Goal: Information Seeking & Learning: Compare options

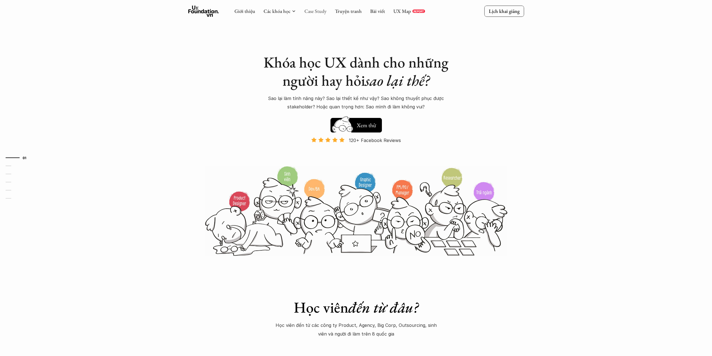
click at [312, 12] on link "Case Study" at bounding box center [315, 11] width 22 height 6
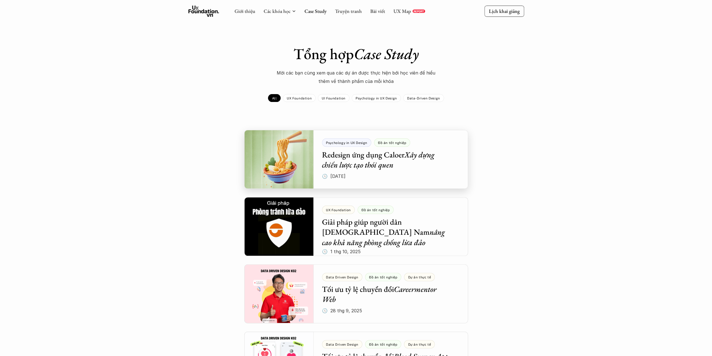
click at [393, 155] on div at bounding box center [356, 159] width 224 height 59
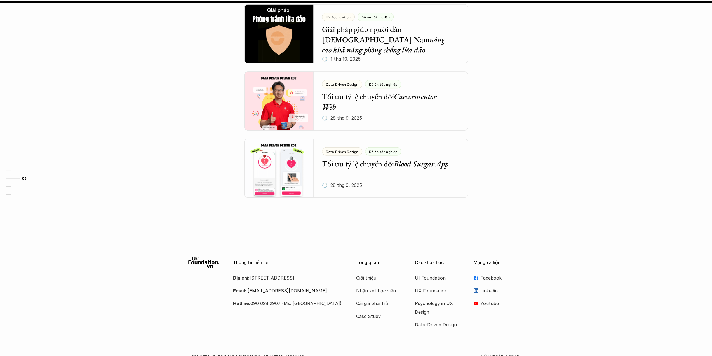
scroll to position [1008, 0]
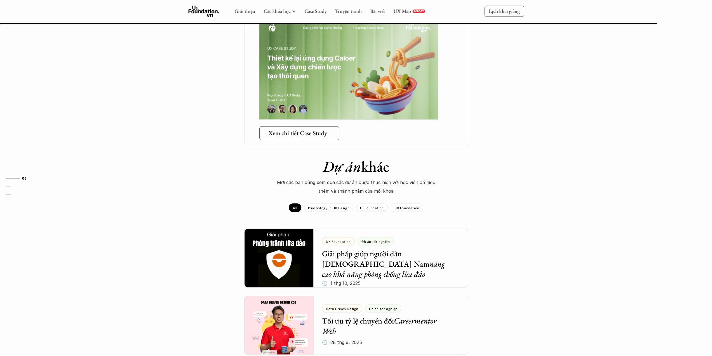
click at [298, 129] on h5 "Xem chi tiết Case Study" at bounding box center [297, 132] width 59 height 7
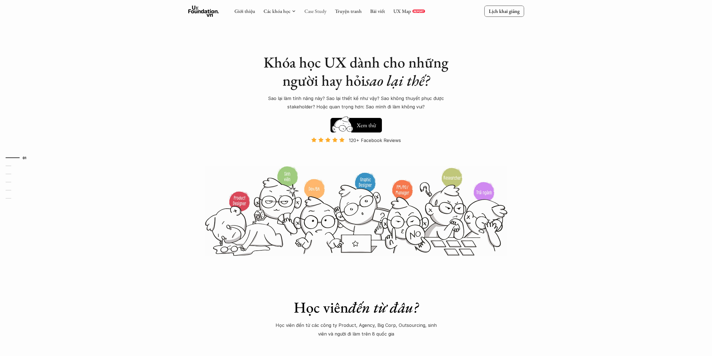
click at [313, 12] on link "Case Study" at bounding box center [315, 11] width 22 height 6
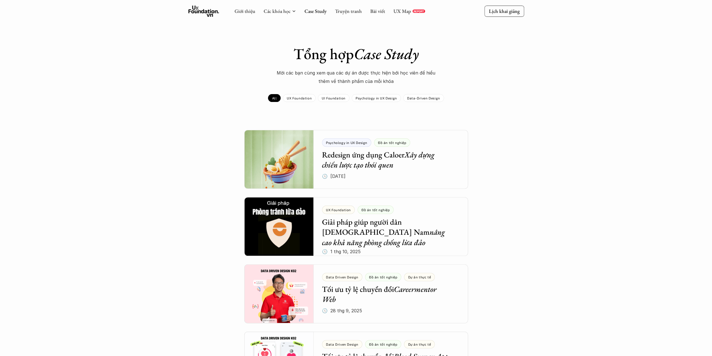
click at [285, 15] on div "Giới thiệu Các khóa học Case Study Truyện tranh Bài viết UX Map REPORT" at bounding box center [330, 11] width 191 height 11
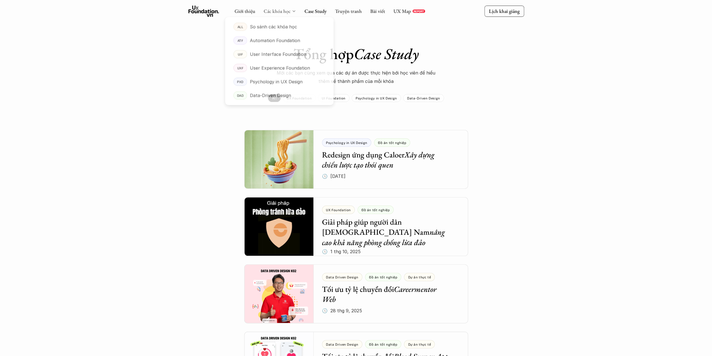
click at [286, 10] on link "Các khóa học" at bounding box center [277, 11] width 27 height 6
click at [301, 29] on div "So sánh các khóa học" at bounding box center [287, 27] width 77 height 8
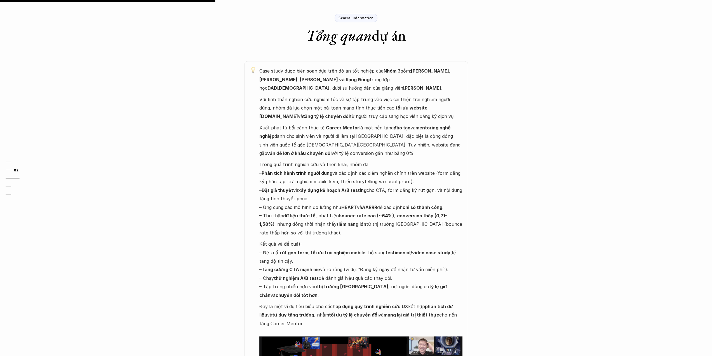
scroll to position [420, 0]
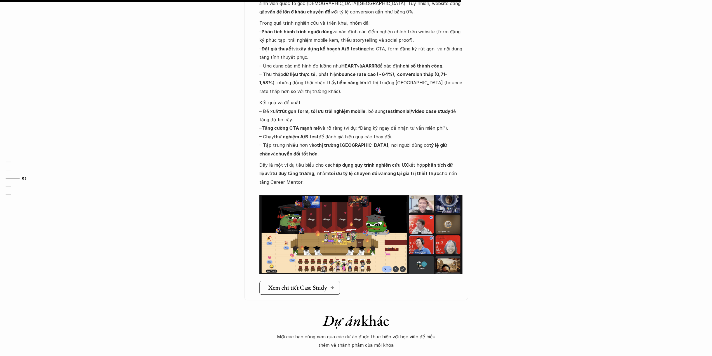
click at [306, 284] on h5 "Xem chi tiết Case Study" at bounding box center [297, 287] width 59 height 7
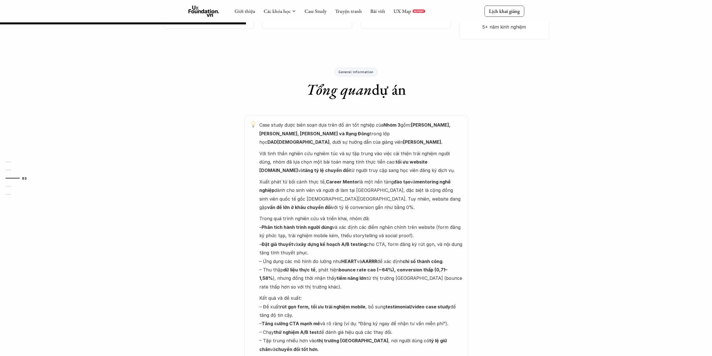
scroll to position [224, 0]
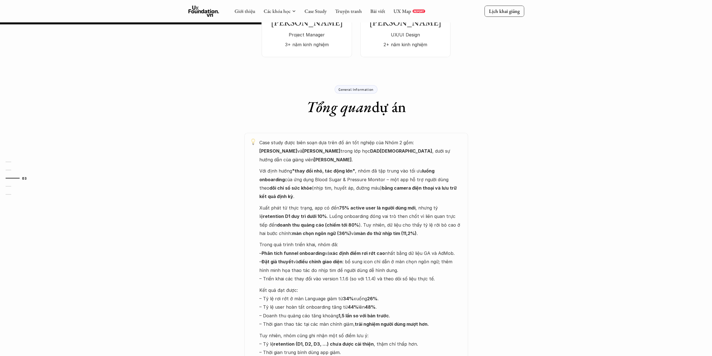
scroll to position [196, 0]
